Goal: Information Seeking & Learning: Learn about a topic

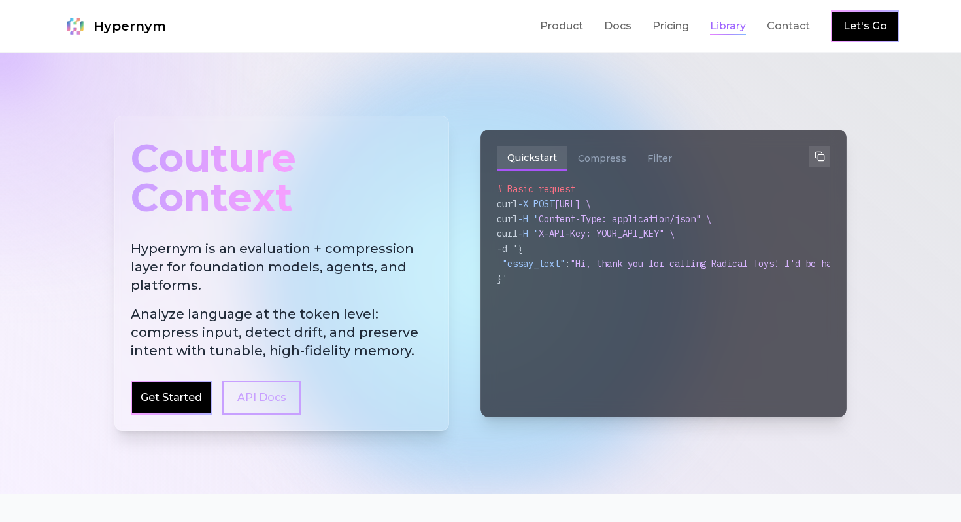
click at [736, 26] on link "Library" at bounding box center [728, 26] width 36 height 16
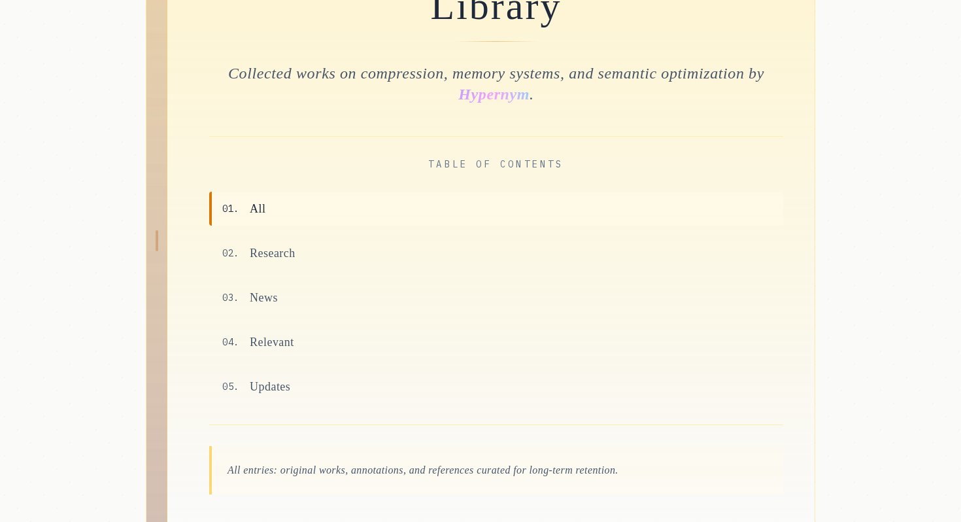
scroll to position [160, 0]
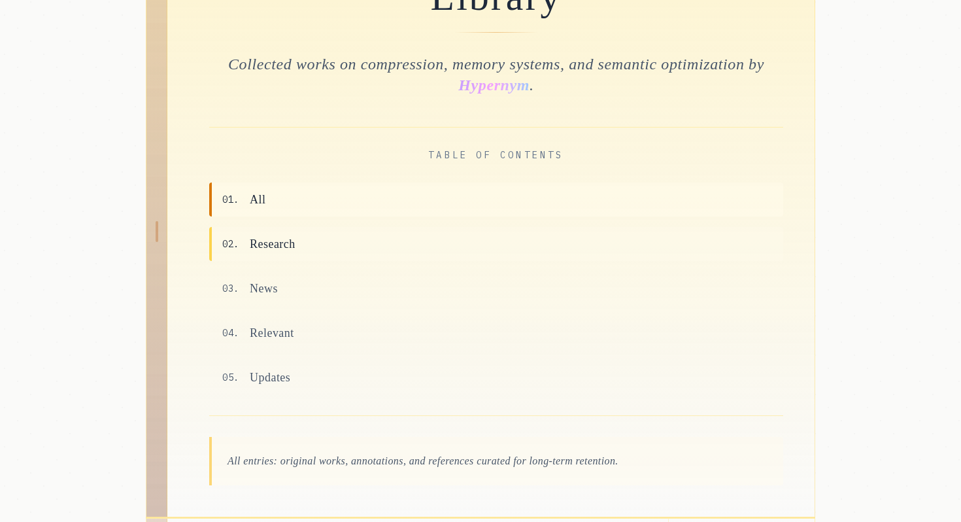
click at [284, 248] on span "Research" at bounding box center [273, 244] width 46 height 18
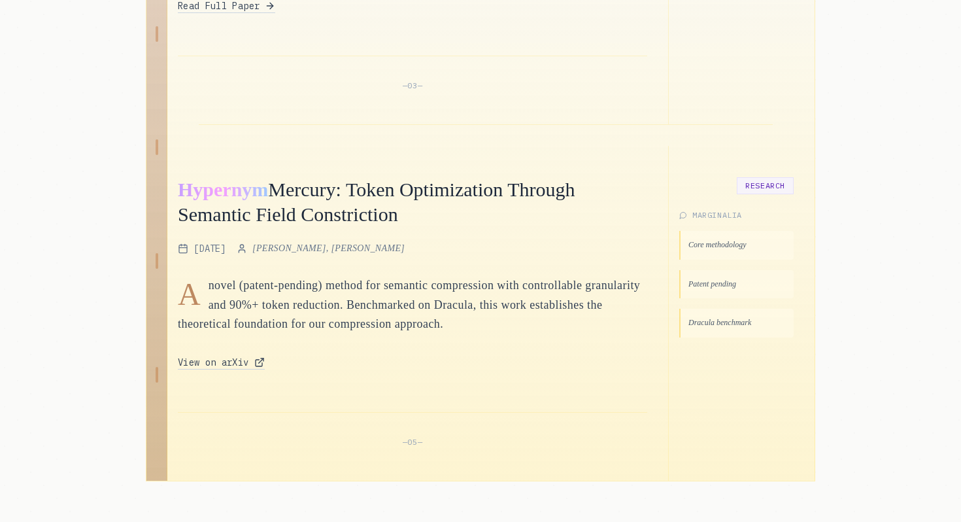
scroll to position [866, 0]
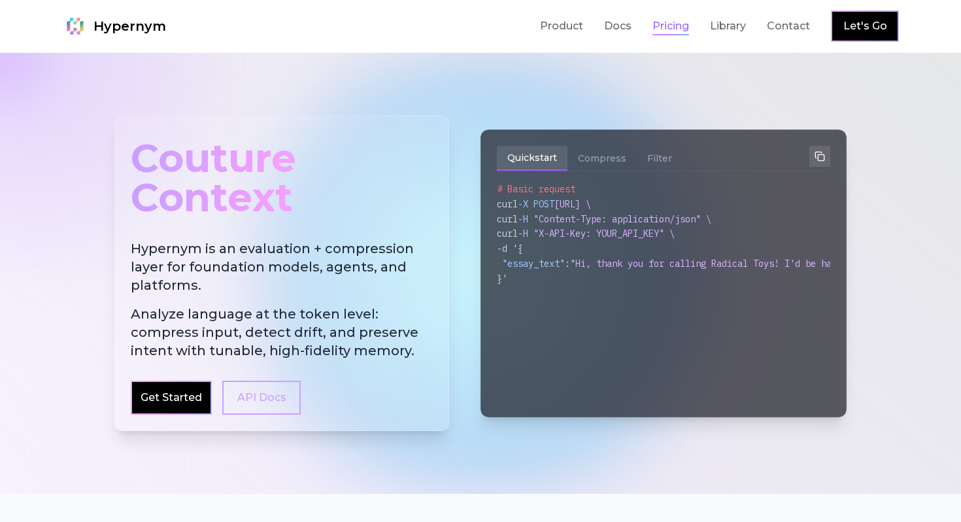
click at [665, 22] on link "Pricing" at bounding box center [671, 26] width 37 height 16
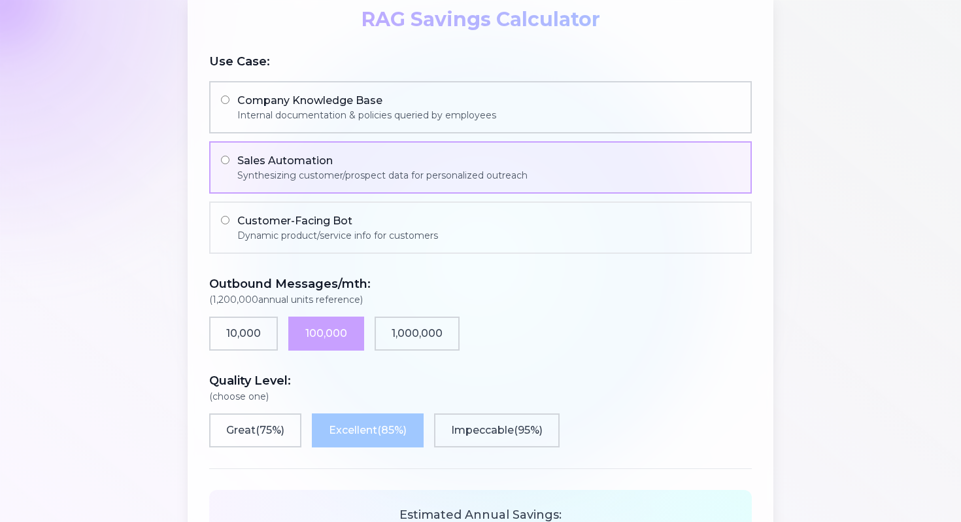
scroll to position [870, 0]
